Goal: Navigation & Orientation: Find specific page/section

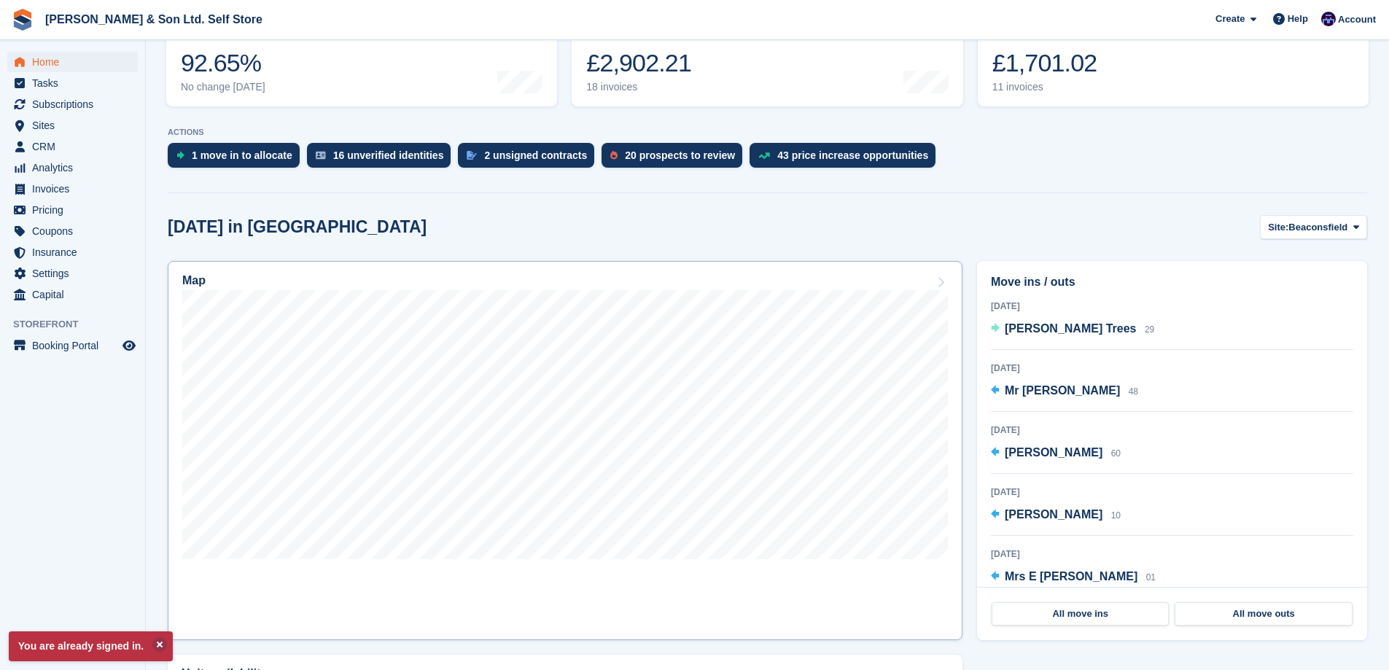
scroll to position [219, 0]
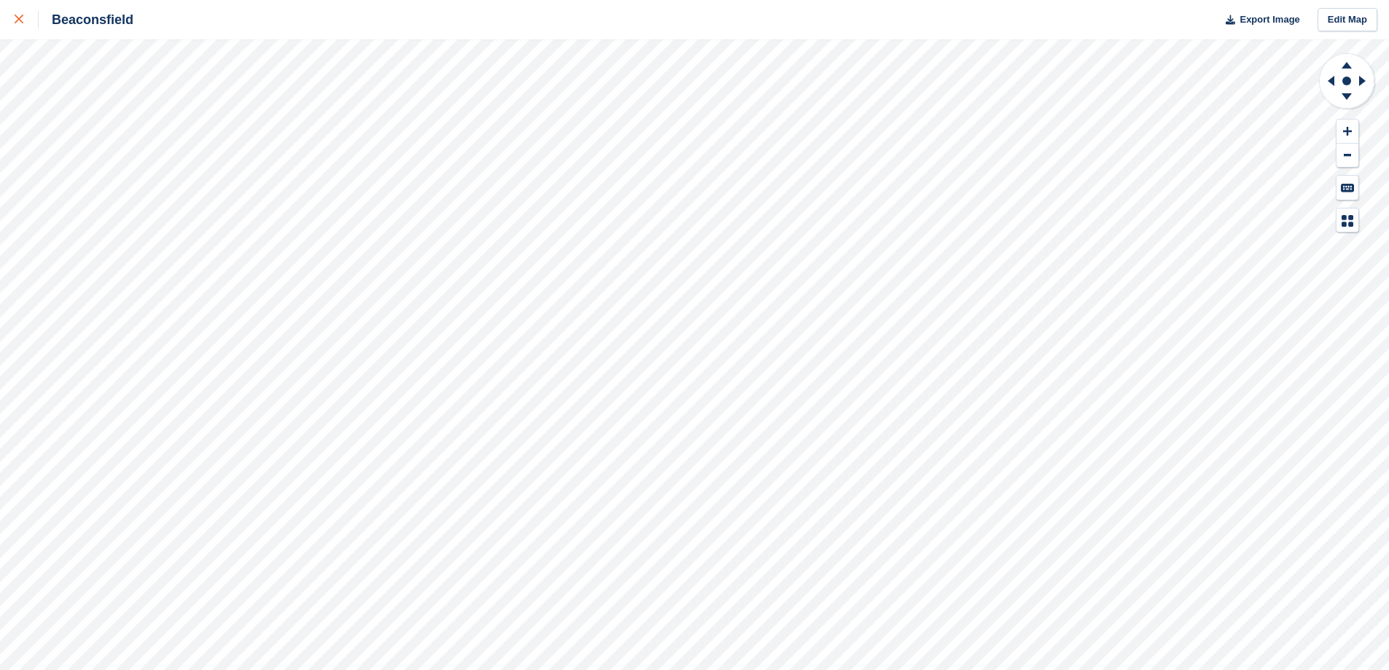
click at [17, 12] on div at bounding box center [27, 19] width 24 height 17
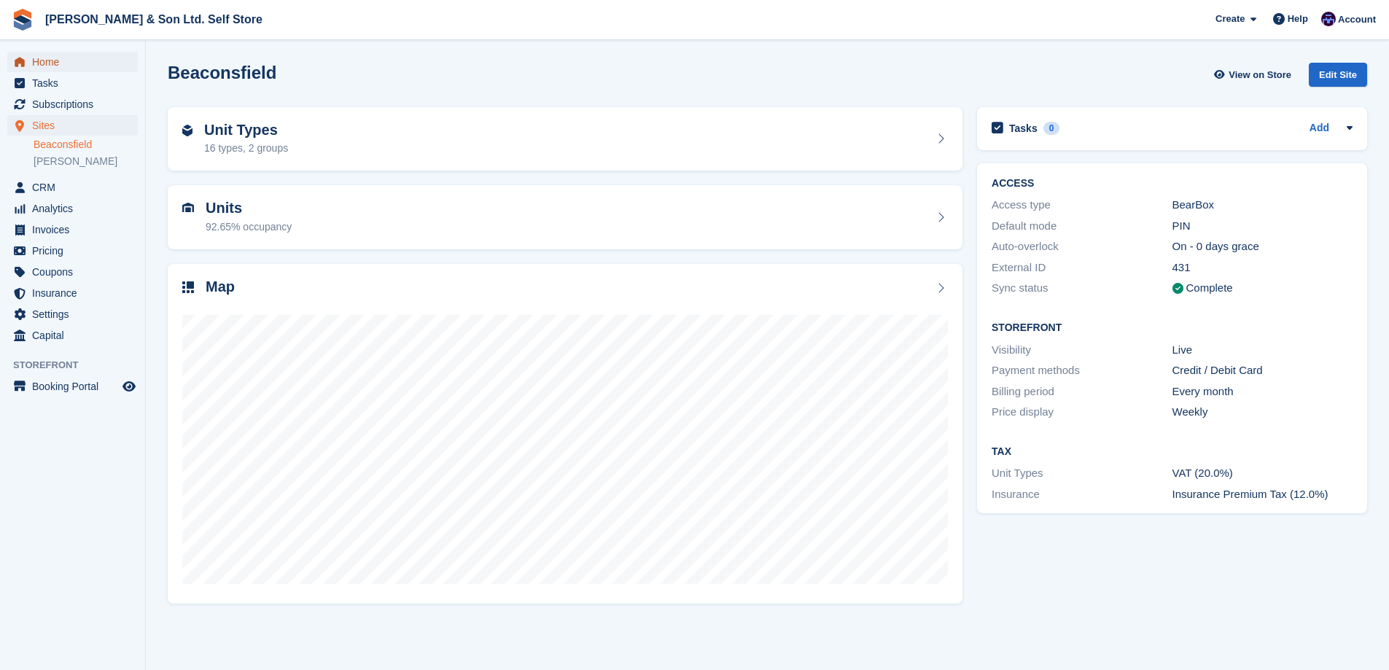
click at [68, 58] on span "Home" at bounding box center [75, 62] width 87 height 20
